Goal: Task Accomplishment & Management: Complete application form

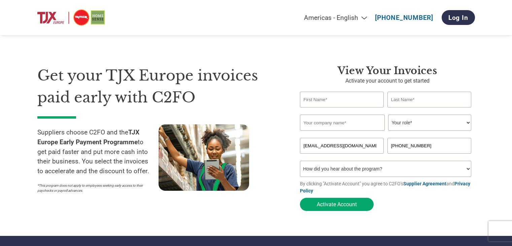
select select "en-[GEOGRAPHIC_DATA]"
drag, startPoint x: 0, startPoint y: 0, endPoint x: 322, endPoint y: 100, distance: 337.3
click at [322, 100] on input "text" at bounding box center [342, 100] width 84 height 16
type input "[PERSON_NAME]"
type input "ebrahim"
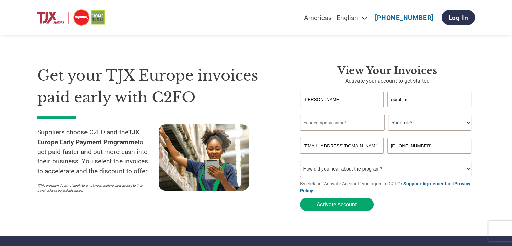
type input "07917355569"
click at [363, 126] on input "text" at bounding box center [342, 122] width 85 height 16
type input "RUKHSANA JEWELLERY LONDON"
click at [459, 125] on select "Your role* CFO Controller Credit Manager Finance Director Treasurer CEO Preside…" at bounding box center [429, 122] width 83 height 16
select select "OWNER_FOUNDER"
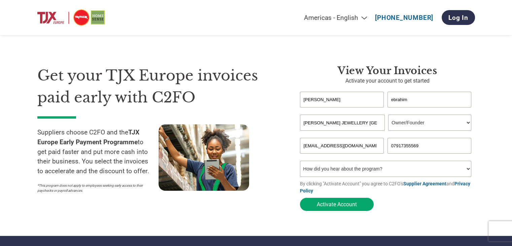
click at [388, 115] on select "Your role* CFO Controller Credit Manager Finance Director Treasurer CEO Preside…" at bounding box center [429, 122] width 83 height 16
click at [362, 170] on select "How did you hear about the program? Received a letter Email Social Media Online…" at bounding box center [386, 169] width 172 height 16
select select "Family/Friend/Acquaintance"
click at [300, 162] on select "How did you hear about the program? Received a letter Email Social Media Online…" at bounding box center [386, 169] width 172 height 16
click at [339, 204] on button "Activate Account" at bounding box center [337, 204] width 74 height 13
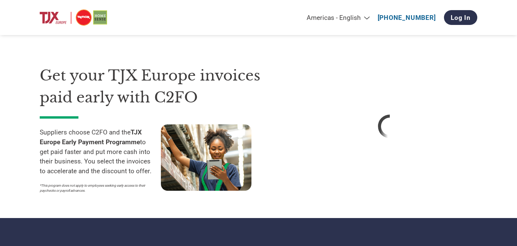
select select "en-[GEOGRAPHIC_DATA]"
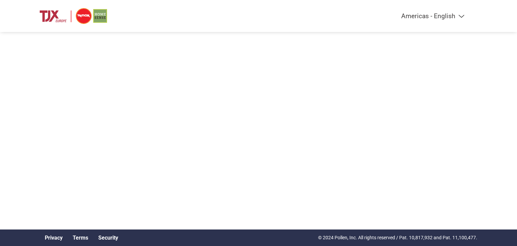
select select "en-[GEOGRAPHIC_DATA]"
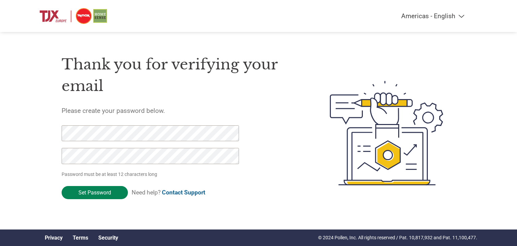
click at [90, 194] on input "Set Password" at bounding box center [95, 192] width 66 height 13
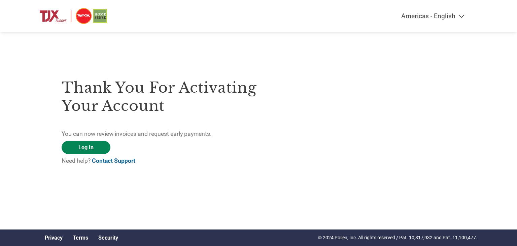
click at [89, 148] on link "Log In" at bounding box center [86, 147] width 49 height 13
